Goal: Navigation & Orientation: Find specific page/section

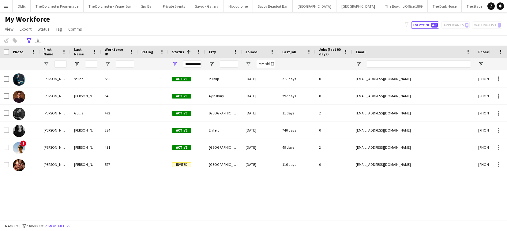
click at [5, 2] on button "Menu" at bounding box center [6, 6] width 12 height 12
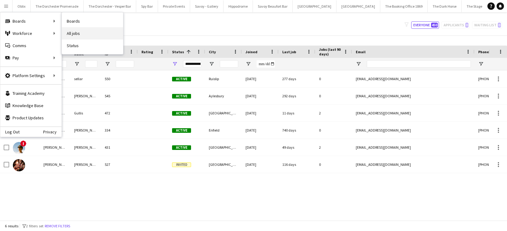
click at [74, 30] on link "All jobs" at bounding box center [92, 33] width 61 height 12
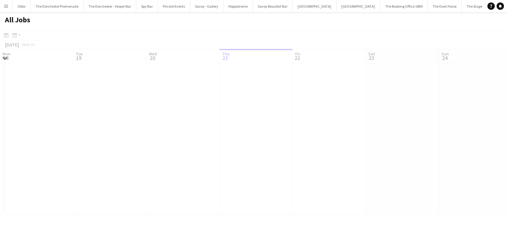
scroll to position [0, 146]
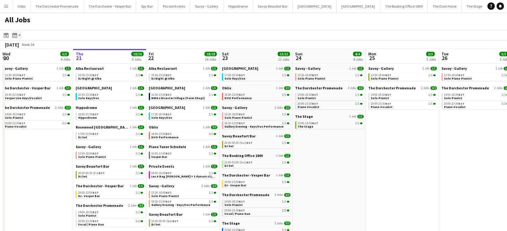
click at [18, 35] on div "Month view / Day view" at bounding box center [14, 35] width 7 height 7
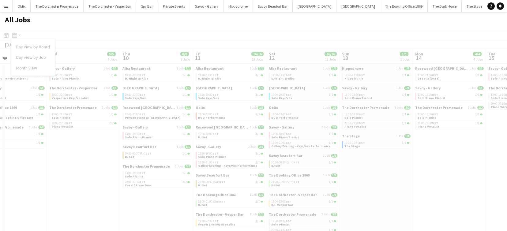
scroll to position [0, 167]
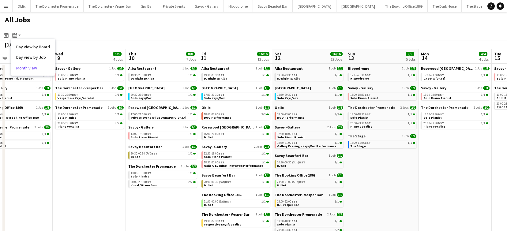
click at [32, 69] on link "Month view" at bounding box center [33, 68] width 34 height 6
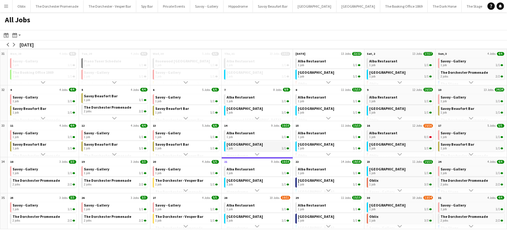
scroll to position [69, 0]
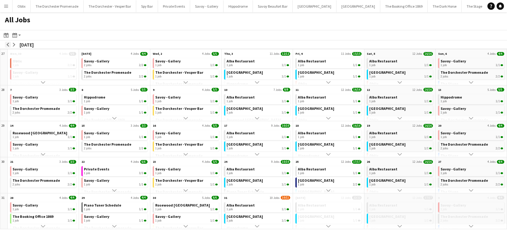
click at [9, 45] on app-icon "arrow-left" at bounding box center [8, 45] width 4 height 4
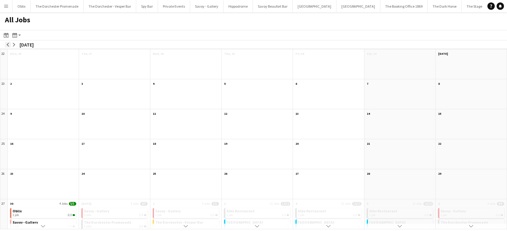
click at [9, 45] on app-icon "arrow-left" at bounding box center [8, 45] width 4 height 4
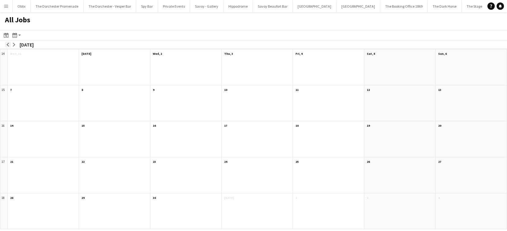
click at [9, 45] on app-icon "arrow-left" at bounding box center [8, 45] width 4 height 4
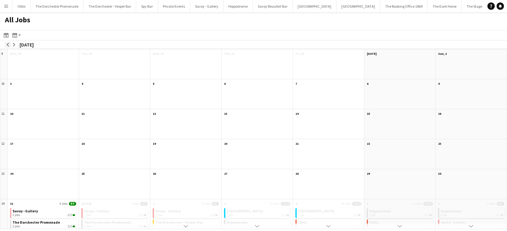
click at [9, 45] on app-icon "arrow-left" at bounding box center [8, 45] width 4 height 4
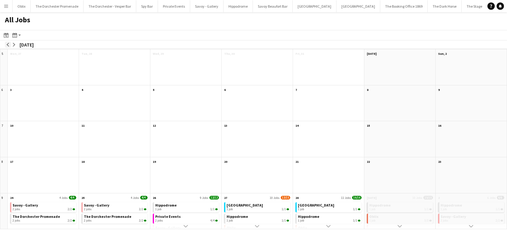
click at [9, 45] on app-icon "arrow-left" at bounding box center [8, 45] width 4 height 4
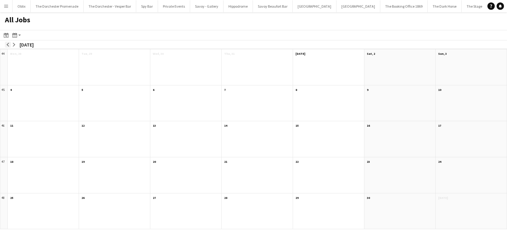
click at [9, 45] on app-icon "arrow-left" at bounding box center [8, 45] width 4 height 4
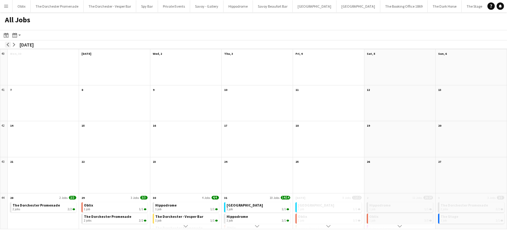
click at [9, 45] on app-icon "arrow-left" at bounding box center [8, 45] width 4 height 4
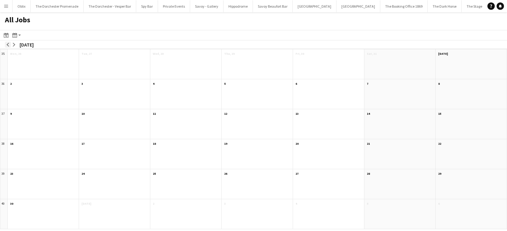
click at [9, 45] on app-icon "arrow-left" at bounding box center [8, 45] width 4 height 4
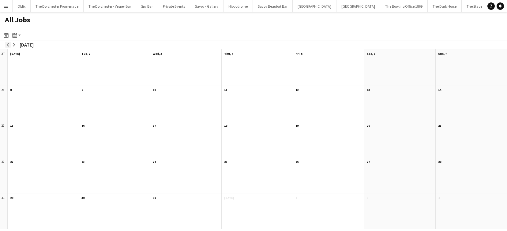
click at [9, 45] on app-icon "arrow-left" at bounding box center [8, 45] width 4 height 4
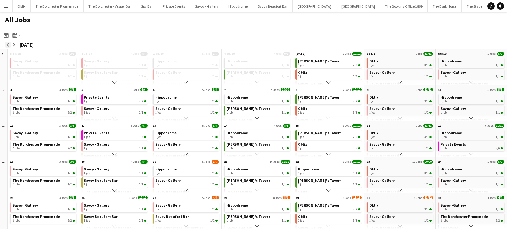
click at [9, 45] on app-icon "arrow-left" at bounding box center [8, 45] width 4 height 4
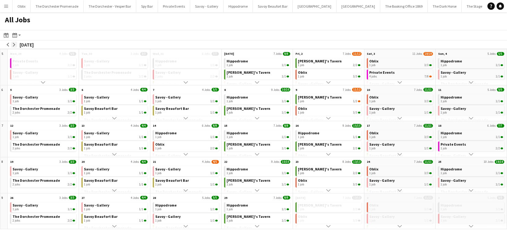
click at [13, 44] on app-icon "arrow-right" at bounding box center [14, 45] width 4 height 4
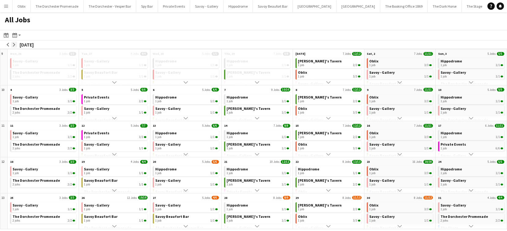
click at [13, 44] on app-icon "arrow-right" at bounding box center [14, 45] width 4 height 4
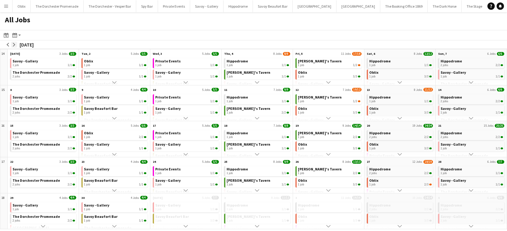
click at [13, 44] on app-icon "arrow-right" at bounding box center [14, 45] width 4 height 4
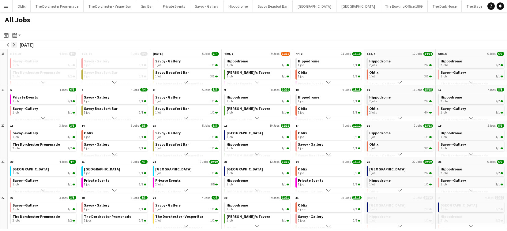
click at [13, 44] on app-icon "arrow-right" at bounding box center [14, 45] width 4 height 4
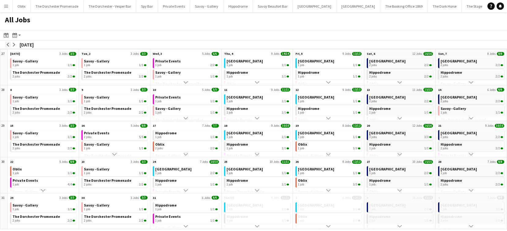
click at [8, 45] on app-icon "arrow-left" at bounding box center [8, 45] width 4 height 4
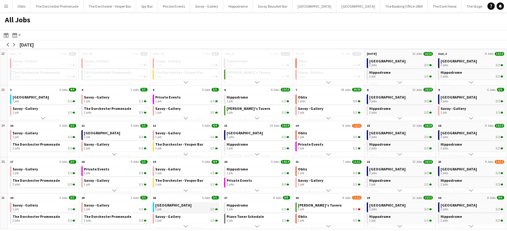
click at [169, 206] on span "[GEOGRAPHIC_DATA]" at bounding box center [173, 205] width 36 height 5
click at [185, 225] on app-icon "Scroll down" at bounding box center [186, 226] width 4 height 4
click at [164, 196] on app-all-jobs-month-view-date-header "26 5 Jobs 5/5" at bounding box center [185, 197] width 71 height 8
click at [155, 197] on span "26" at bounding box center [154, 198] width 3 height 4
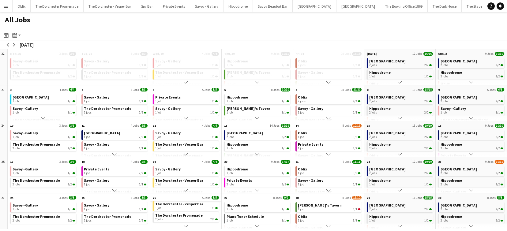
click at [155, 197] on span "26" at bounding box center [154, 198] width 3 height 4
click at [215, 197] on span "5/5" at bounding box center [214, 198] width 7 height 4
click at [186, 225] on app-icon "Scroll down" at bounding box center [186, 226] width 4 height 4
click at [184, 195] on app-all-jobs-month-view-date-header "26 5 Jobs 5/5" at bounding box center [185, 197] width 71 height 8
click at [157, 197] on app-all-jobs-month-view-date-header "26 5 Jobs 5/5" at bounding box center [185, 197] width 71 height 8
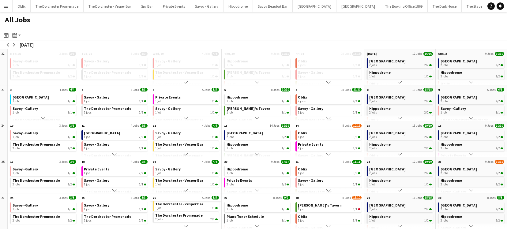
click at [157, 197] on app-all-jobs-month-view-date-header "26 5 Jobs 5/5" at bounding box center [185, 197] width 71 height 8
click at [168, 208] on div "1 job 1/1" at bounding box center [186, 209] width 62 height 4
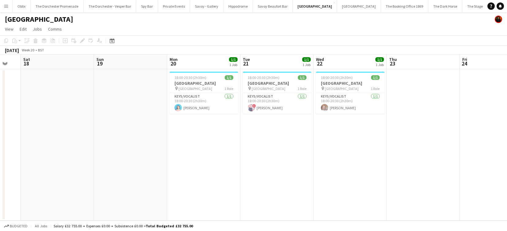
scroll to position [0, 182]
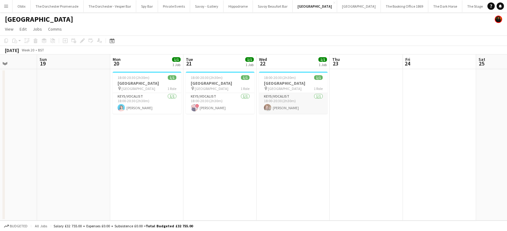
click at [286, 105] on app-card-role "Keys/Vocalist 1/1 18:00-20:30 (2h30m) Adam Kharita" at bounding box center [293, 103] width 69 height 21
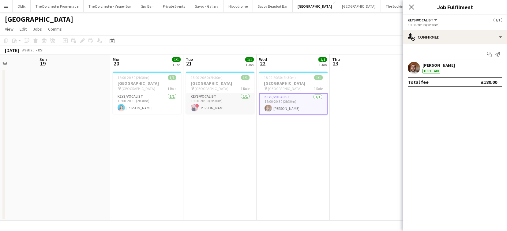
click at [214, 102] on app-card-role "Keys/Vocalist 1/1 18:00-20:30 (2h30m) ! Ciara Haidar" at bounding box center [220, 103] width 69 height 21
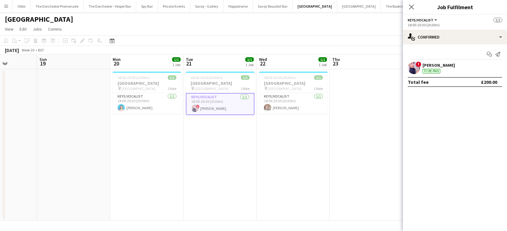
click at [233, 103] on app-card-role "Keys/Vocalist 1/1 18:00-20:30 (2h30m) ! Ciara Haidar" at bounding box center [220, 104] width 69 height 22
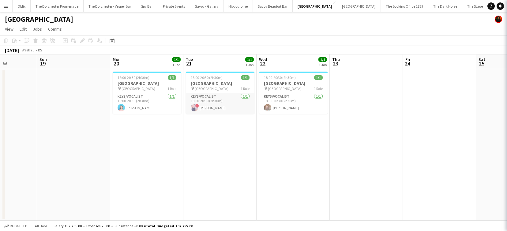
click at [233, 103] on app-card-role "Keys/Vocalist 1/1 18:00-20:30 (2h30m) ! Ciara Haidar" at bounding box center [220, 103] width 69 height 21
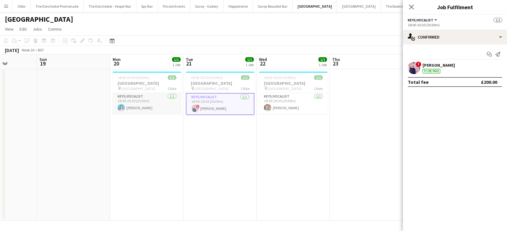
click at [163, 106] on app-card-role "Keys/Vocalist 1/1 18:00-20:30 (2h30m) Frances Madden" at bounding box center [147, 103] width 69 height 21
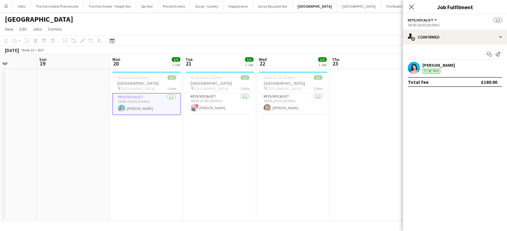
click at [168, 107] on app-card-role "Keys/Vocalist 1/1 18:00-20:30 (2h30m) Frances Madden" at bounding box center [146, 104] width 69 height 22
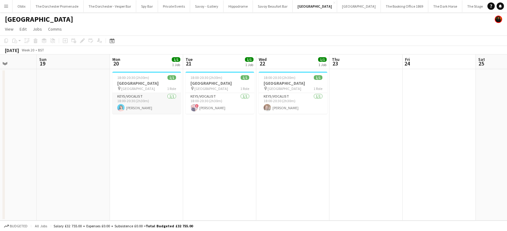
click at [147, 101] on app-card-role "Keys/Vocalist 1/1 18:00-20:30 (2h30m) Frances Madden" at bounding box center [146, 103] width 69 height 21
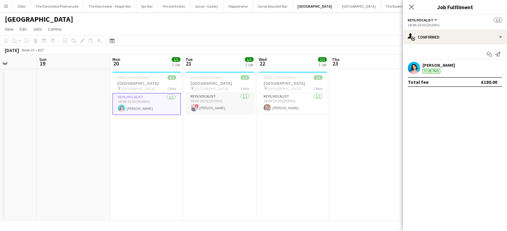
click at [242, 104] on app-card-role "Keys/Vocalist 1/1 18:00-20:30 (2h30m) ! Ciara Haidar" at bounding box center [219, 103] width 69 height 21
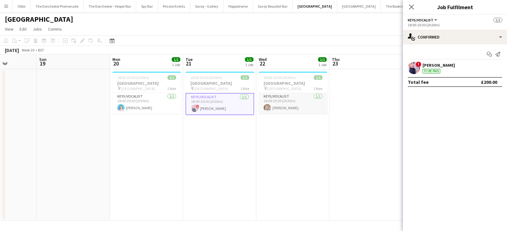
click at [304, 104] on app-card-role "Keys/Vocalist 1/1 18:00-20:30 (2h30m) Adam Kharita" at bounding box center [293, 103] width 69 height 21
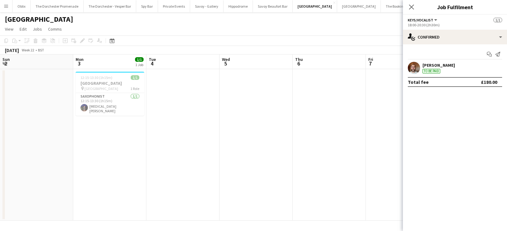
scroll to position [0, 181]
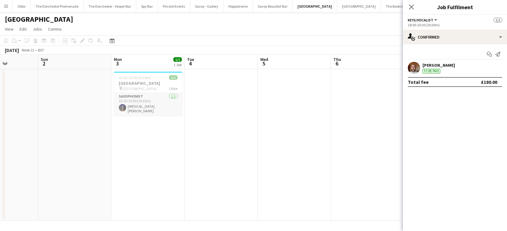
click at [162, 104] on app-card-role "Saxophonist 1/1 12:15-13:30 (1h15m) Yasmin Ogilvie" at bounding box center [148, 104] width 69 height 23
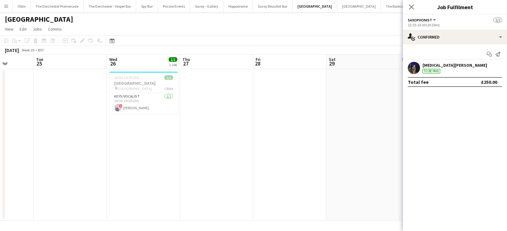
scroll to position [0, 187]
click at [146, 106] on app-card-role "Keys/Vocalist 1/1 16:30-19:30 (3h) ! Ciara Haidar" at bounding box center [142, 103] width 69 height 21
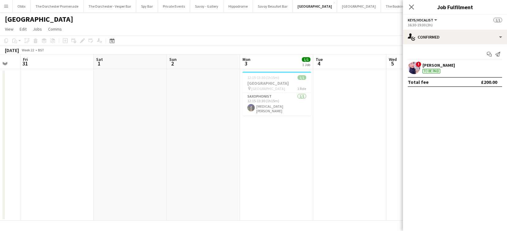
scroll to position [0, 221]
